Goal: Find specific page/section: Find specific page/section

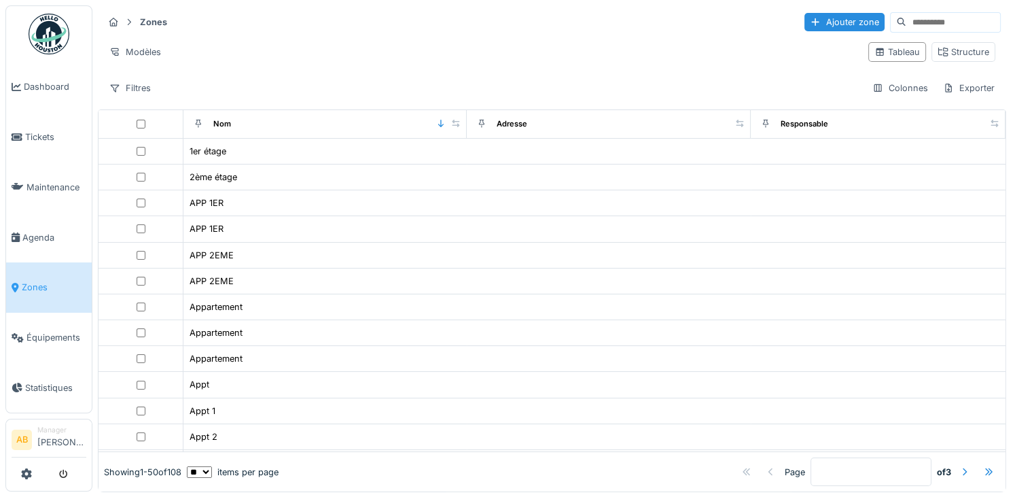
scroll to position [408, 0]
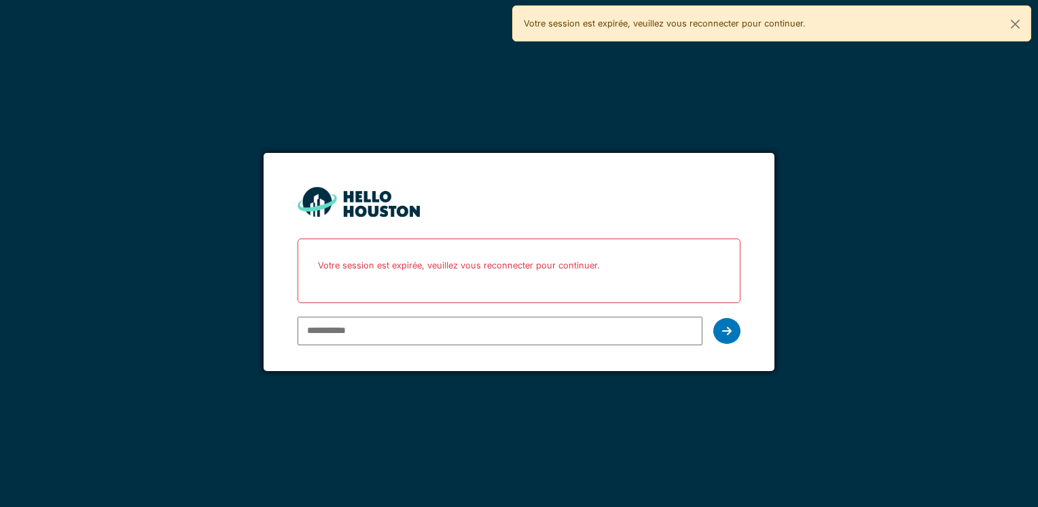
click at [383, 323] on input "email" at bounding box center [500, 331] width 404 height 29
type input "**********"
click at [728, 323] on div at bounding box center [726, 331] width 27 height 26
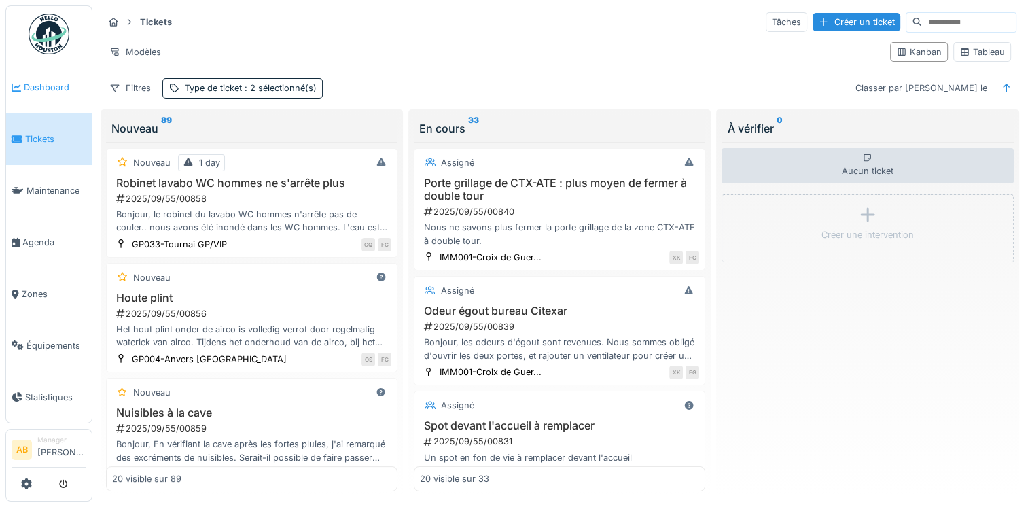
click at [32, 91] on span "Dashboard" at bounding box center [55, 87] width 63 height 13
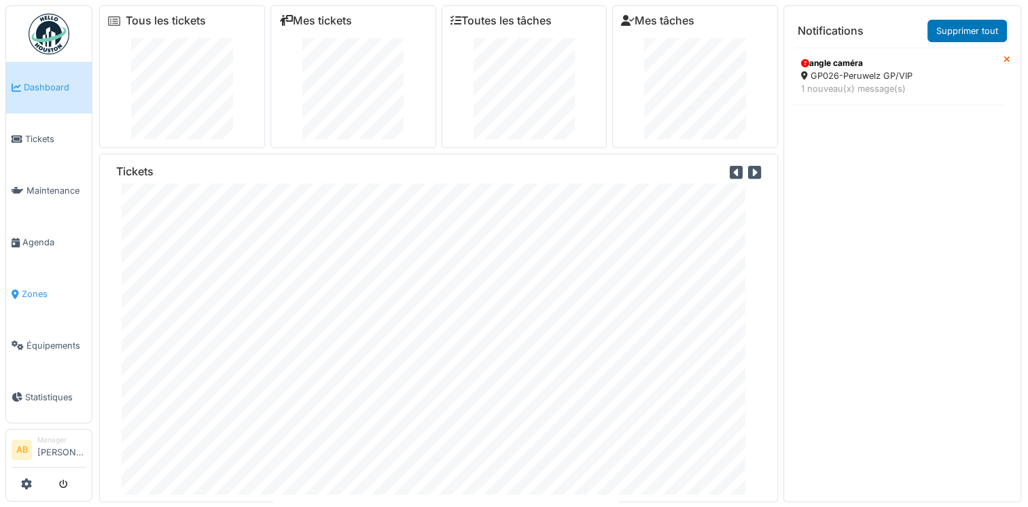
click at [30, 291] on span "Zones" at bounding box center [54, 293] width 65 height 13
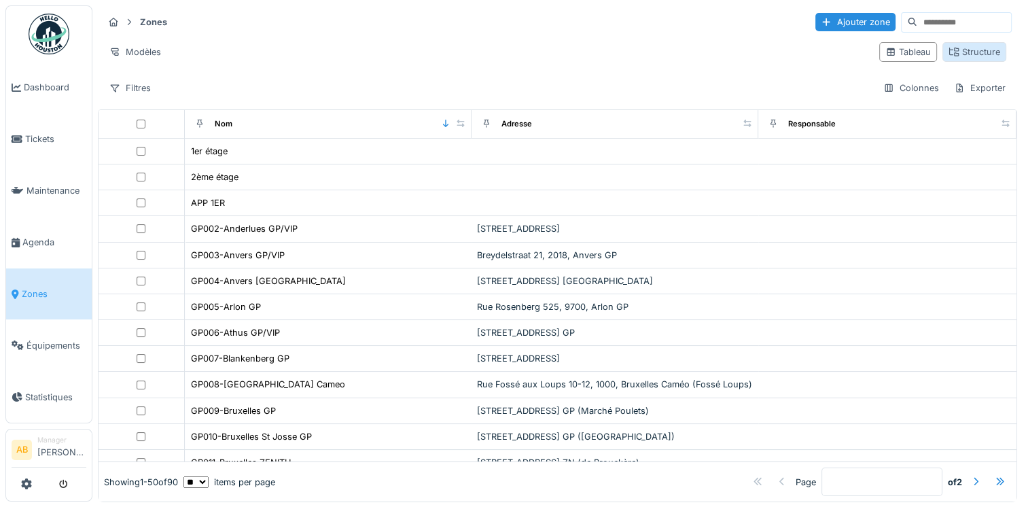
click at [963, 48] on div "Structure" at bounding box center [974, 52] width 52 height 13
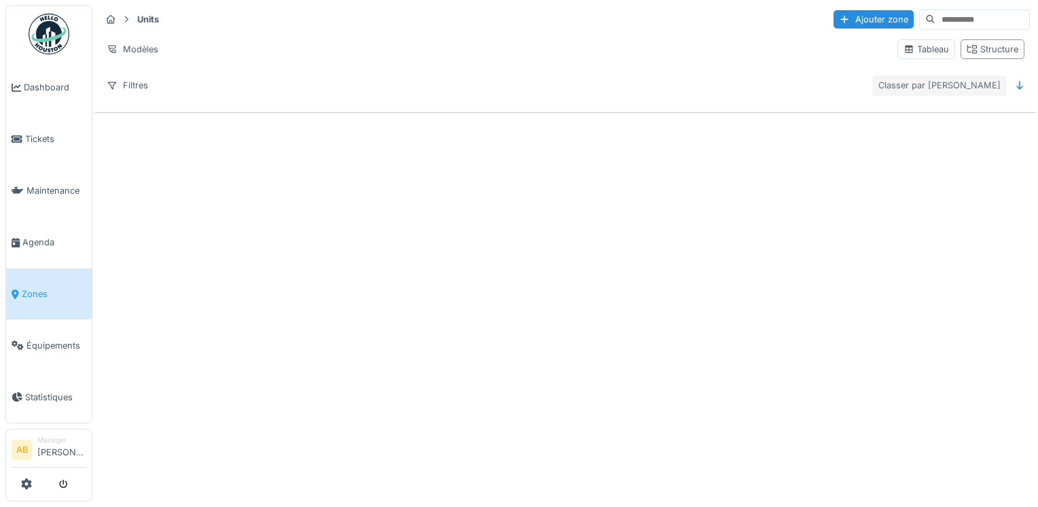
click at [984, 86] on div "Classer par Nom" at bounding box center [939, 85] width 135 height 20
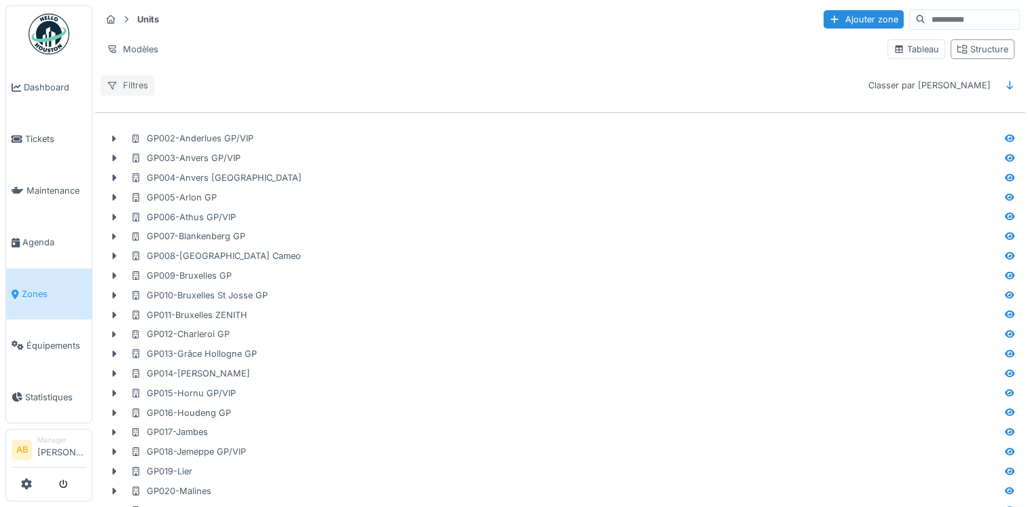
click at [143, 90] on div "Filtres" at bounding box center [128, 85] width 54 height 20
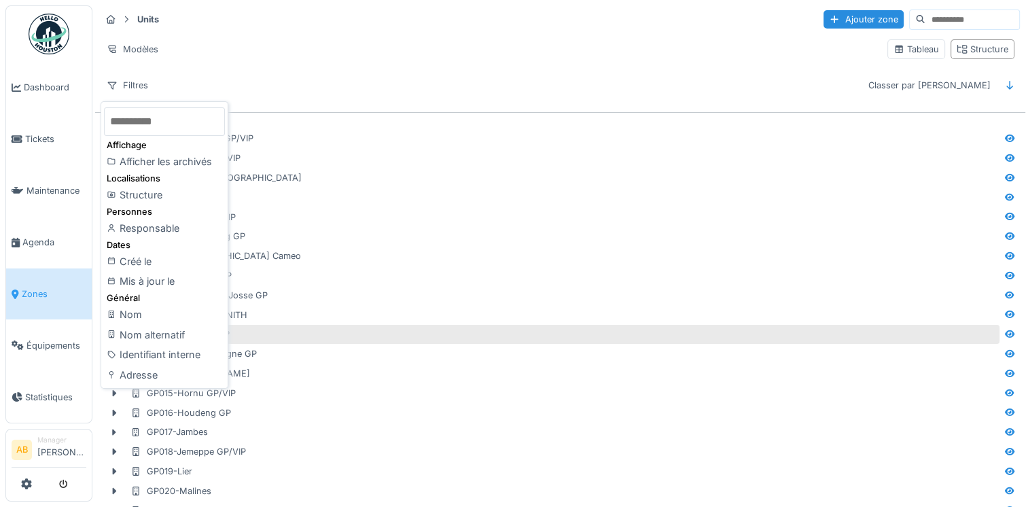
click at [544, 330] on div "GP012-Charleroi GP" at bounding box center [563, 333] width 866 height 13
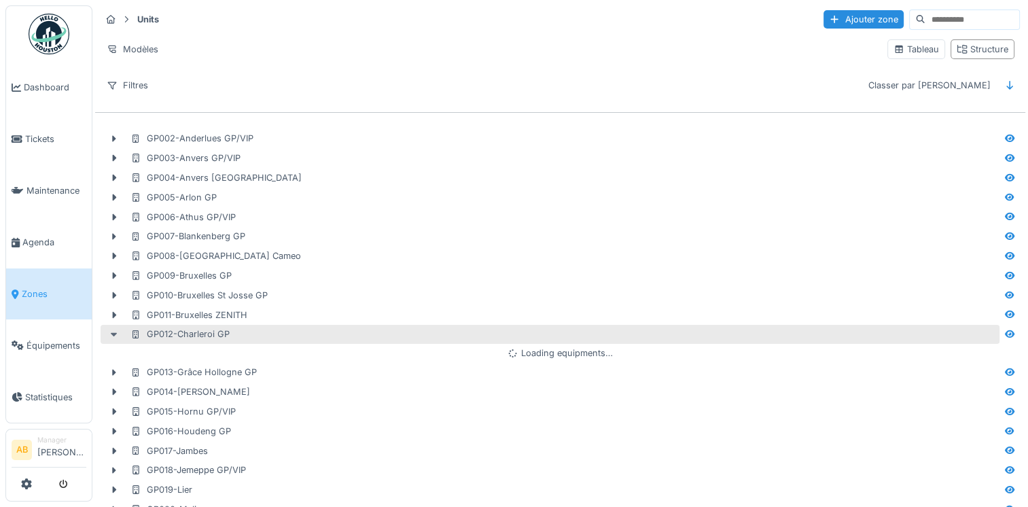
click at [118, 335] on icon at bounding box center [114, 334] width 11 height 9
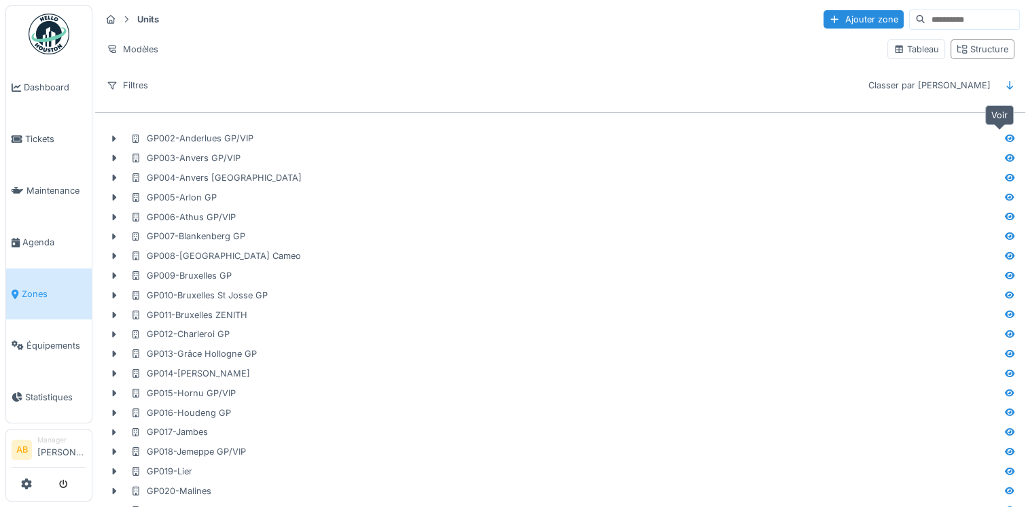
click at [1005, 135] on icon at bounding box center [1010, 138] width 10 height 7
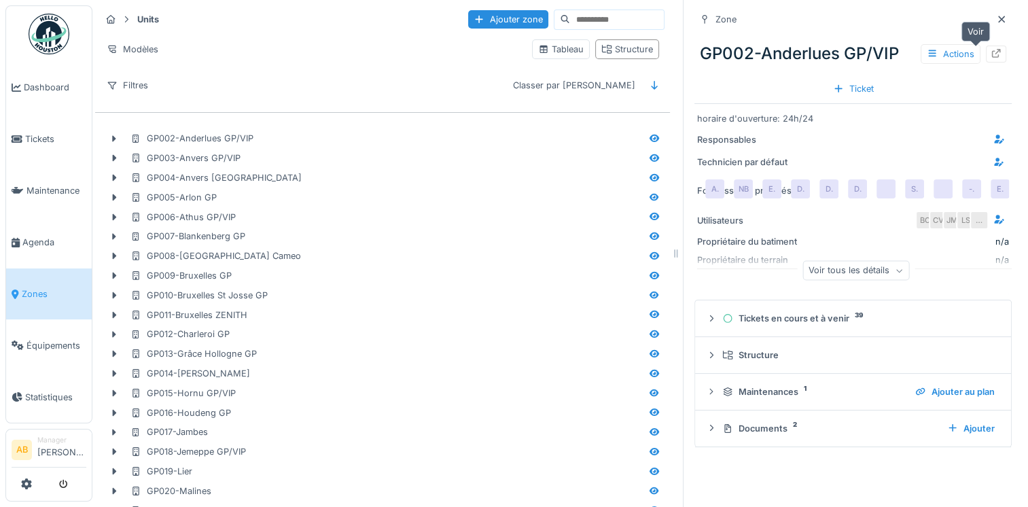
click at [992, 53] on icon at bounding box center [996, 53] width 9 height 9
click at [29, 145] on link "Tickets" at bounding box center [49, 139] width 86 height 52
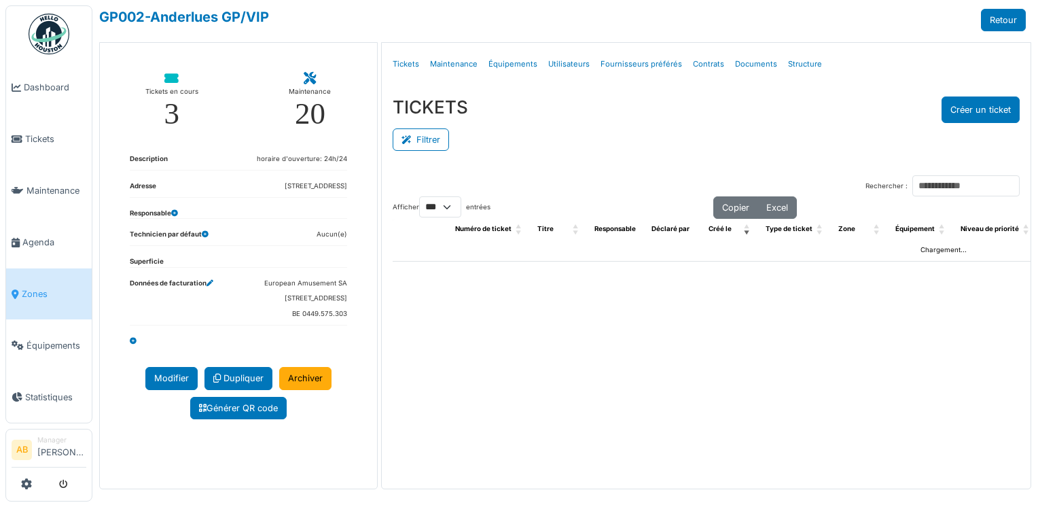
select select "***"
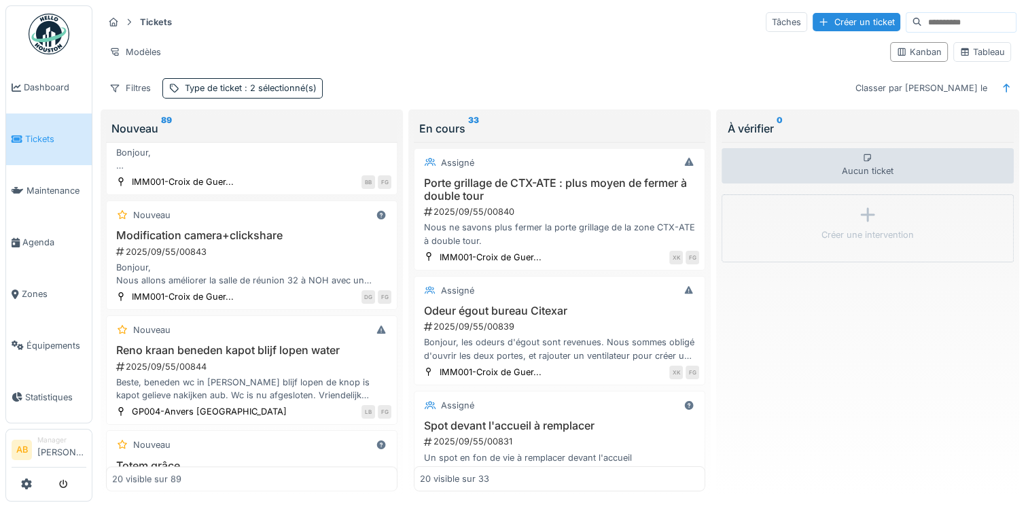
scroll to position [1902, 0]
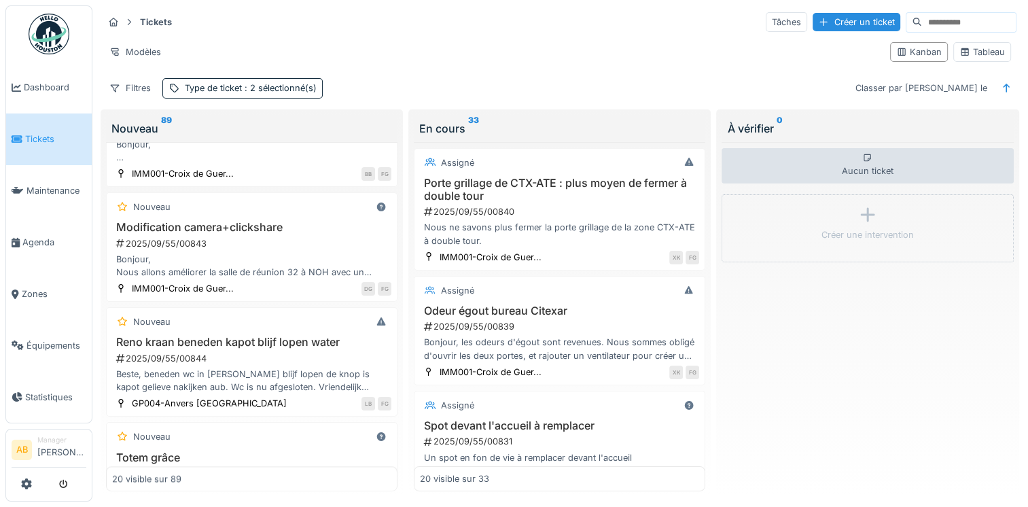
click at [271, 278] on div "Bonjour, Nous allons améliorer la salle de réunion 32 à NOH avec un nouveau mod…" at bounding box center [251, 266] width 279 height 26
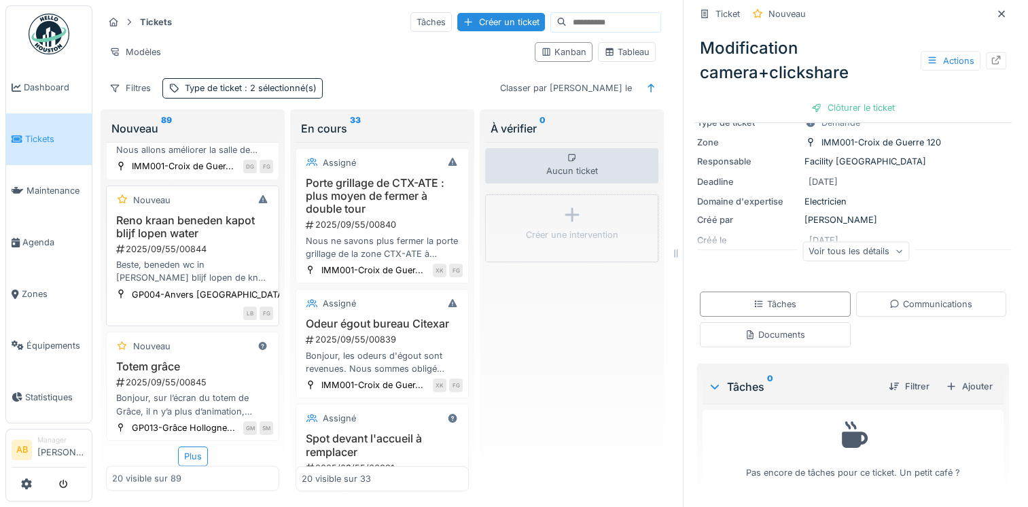
scroll to position [2352, 0]
click at [192, 453] on div "Plus" at bounding box center [193, 456] width 30 height 20
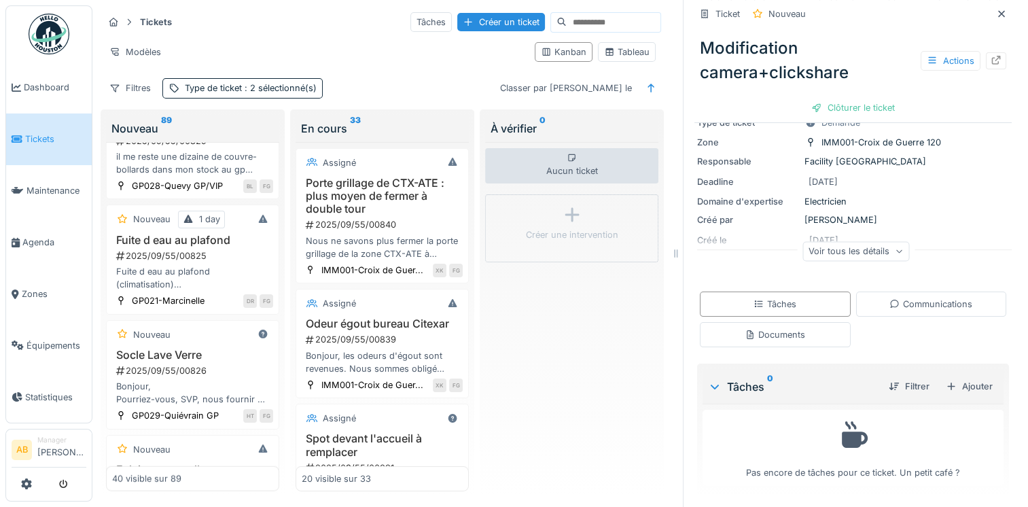
scroll to position [3371, 0]
